Goal: Entertainment & Leisure: Consume media (video, audio)

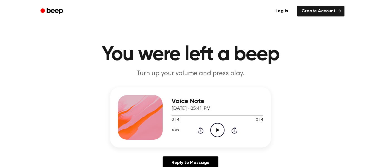
click at [214, 127] on icon "Play Audio" at bounding box center [217, 130] width 14 height 14
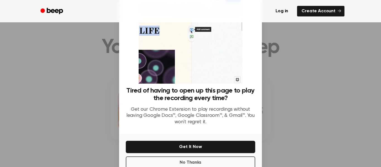
scroll to position [36, 0]
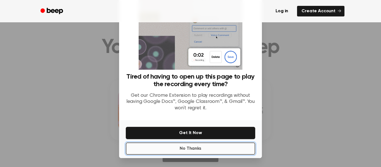
click at [136, 149] on button "No Thanks" at bounding box center [190, 149] width 129 height 12
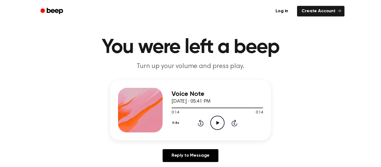
click at [222, 122] on icon "Play Audio" at bounding box center [217, 123] width 14 height 14
click at [216, 124] on icon "Play Audio" at bounding box center [217, 123] width 14 height 14
click at [215, 126] on icon "Pause Audio" at bounding box center [217, 123] width 14 height 14
click at [215, 126] on icon "Play Audio" at bounding box center [217, 123] width 14 height 14
click at [215, 118] on icon "Pause Audio" at bounding box center [217, 123] width 14 height 14
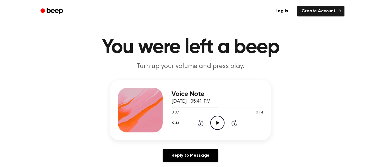
click at [214, 119] on icon "Play Audio" at bounding box center [217, 123] width 14 height 14
click at [237, 124] on icon at bounding box center [234, 123] width 6 height 7
click at [215, 119] on icon "Play Audio" at bounding box center [217, 123] width 14 height 14
click at [215, 119] on icon "Pause Audio" at bounding box center [217, 123] width 14 height 14
click at [216, 121] on icon "Play Audio" at bounding box center [217, 123] width 14 height 14
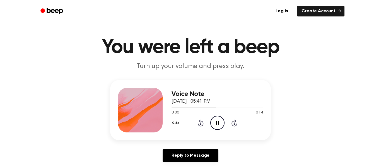
click at [217, 121] on icon "Pause Audio" at bounding box center [217, 123] width 14 height 14
click at [202, 122] on icon at bounding box center [201, 123] width 6 height 7
click at [201, 119] on icon "Rewind 5 seconds" at bounding box center [200, 122] width 6 height 7
click at [219, 125] on icon "Play Audio" at bounding box center [217, 123] width 14 height 14
click at [199, 124] on icon "Rewind 5 seconds" at bounding box center [200, 122] width 6 height 7
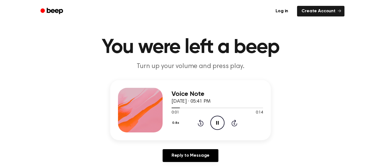
click at [199, 125] on icon "Rewind 5 seconds" at bounding box center [200, 122] width 6 height 7
click at [198, 124] on icon at bounding box center [201, 123] width 6 height 7
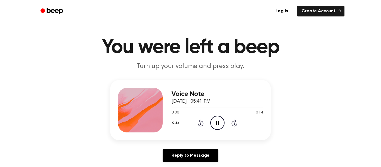
click at [198, 124] on icon at bounding box center [201, 123] width 6 height 7
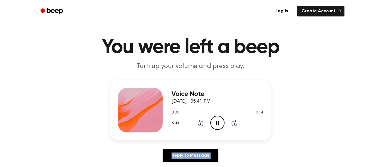
click at [198, 124] on icon at bounding box center [201, 123] width 6 height 7
click at [202, 120] on icon "Rewind 5 seconds" at bounding box center [200, 122] width 6 height 7
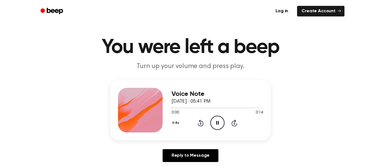
click at [202, 120] on icon "Rewind 5 seconds" at bounding box center [200, 122] width 6 height 7
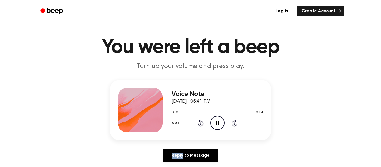
click at [202, 120] on icon "Rewind 5 seconds" at bounding box center [200, 122] width 6 height 7
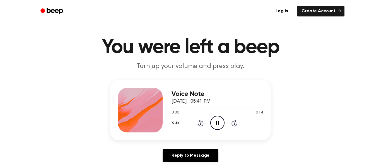
click at [202, 120] on icon "Rewind 5 seconds" at bounding box center [200, 122] width 6 height 7
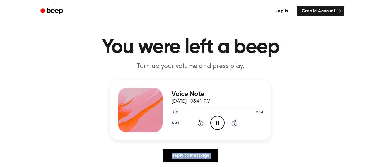
click at [202, 120] on icon "Rewind 5 seconds" at bounding box center [200, 122] width 6 height 7
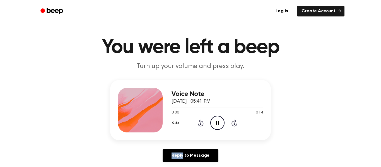
click at [202, 120] on icon "Rewind 5 seconds" at bounding box center [200, 122] width 6 height 7
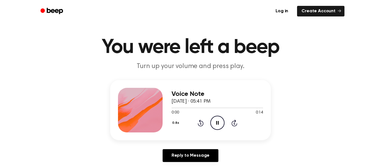
click at [202, 120] on icon "Rewind 5 seconds" at bounding box center [200, 122] width 6 height 7
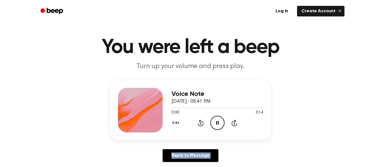
click at [202, 120] on icon "Rewind 5 seconds" at bounding box center [200, 122] width 6 height 7
click at [212, 119] on icon "Play Audio" at bounding box center [217, 123] width 14 height 14
click at [217, 122] on icon at bounding box center [217, 123] width 3 height 4
click at [200, 123] on icon at bounding box center [200, 123] width 1 height 2
click at [214, 120] on icon "Play Audio" at bounding box center [217, 123] width 14 height 14
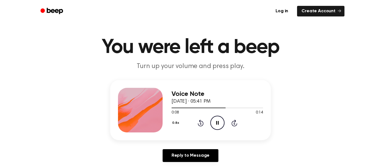
click at [201, 121] on icon at bounding box center [201, 123] width 6 height 7
click at [214, 119] on icon "Pause Audio" at bounding box center [217, 123] width 14 height 14
click at [215, 118] on icon "Play Audio" at bounding box center [217, 123] width 14 height 14
click at [217, 122] on icon "Pause Audio" at bounding box center [217, 123] width 14 height 14
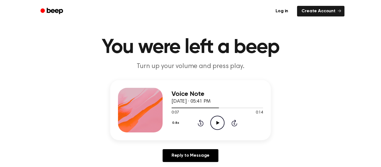
scroll to position [0, 0]
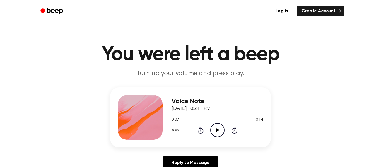
click at [218, 128] on icon "Play Audio" at bounding box center [217, 130] width 14 height 14
click at [201, 132] on icon at bounding box center [200, 131] width 1 height 2
click at [213, 130] on icon "Pause Audio" at bounding box center [217, 130] width 14 height 14
click at [213, 130] on icon "Play Audio" at bounding box center [217, 130] width 14 height 14
click at [200, 128] on icon at bounding box center [201, 130] width 6 height 7
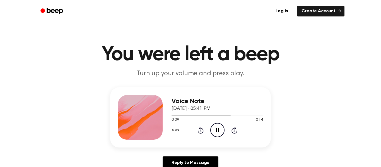
click at [218, 129] on icon at bounding box center [217, 130] width 3 height 4
